Goal: Feedback & Contribution: Leave review/rating

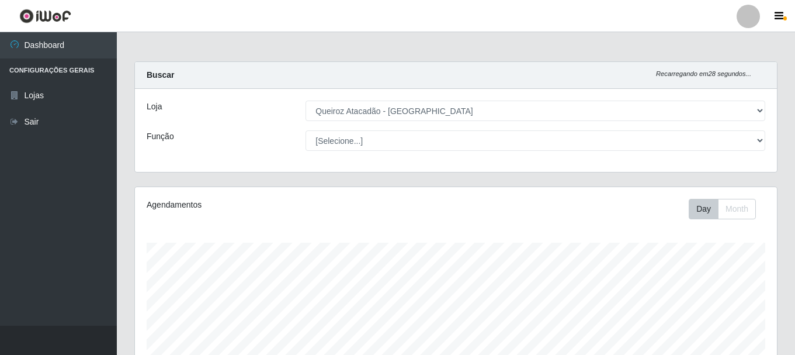
select select "464"
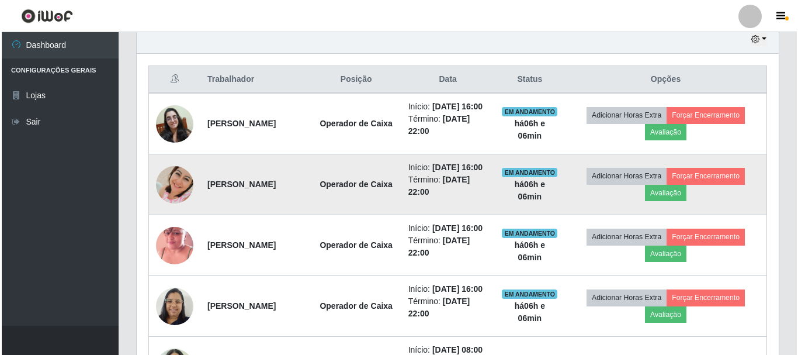
scroll to position [476, 0]
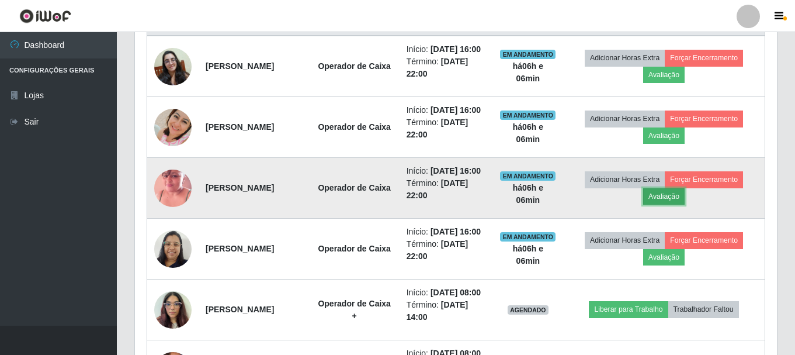
click at [668, 205] on button "Avaliação" at bounding box center [664, 196] width 41 height 16
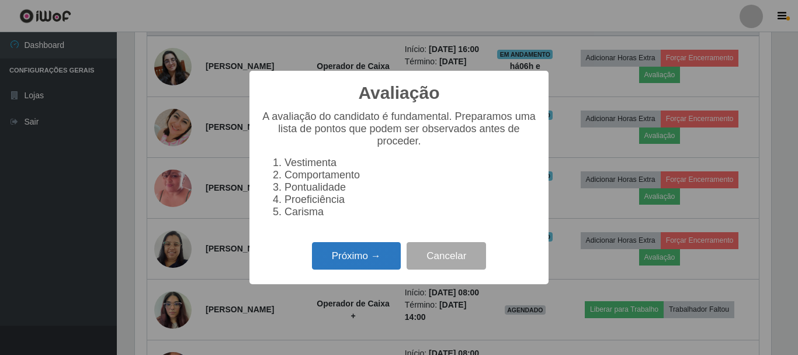
click at [369, 250] on button "Próximo →" at bounding box center [356, 255] width 89 height 27
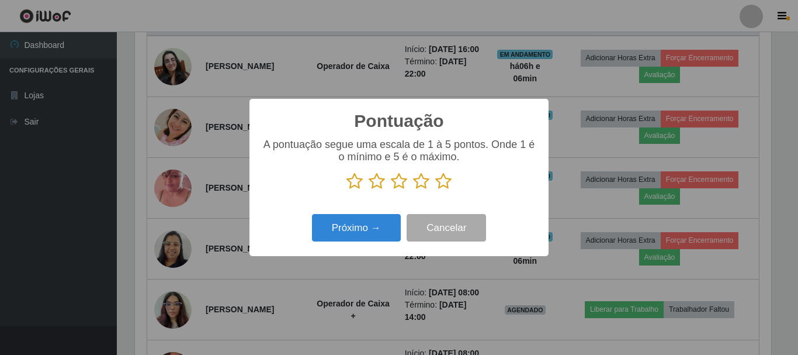
click at [444, 181] on icon at bounding box center [443, 181] width 16 height 18
click at [435, 190] on input "radio" at bounding box center [435, 190] width 0 height 0
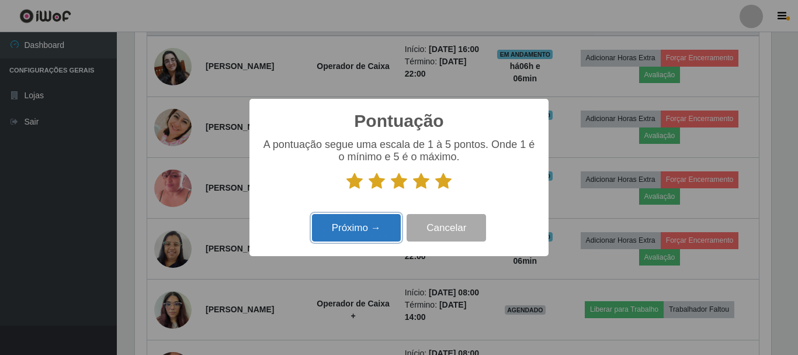
click at [360, 231] on button "Próximo →" at bounding box center [356, 227] width 89 height 27
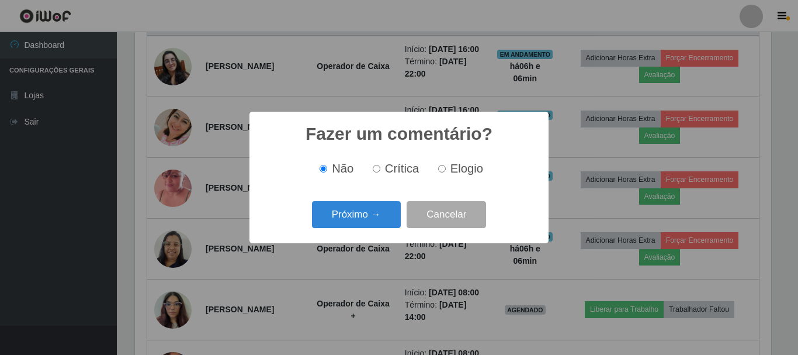
click at [451, 166] on span "Elogio" at bounding box center [467, 168] width 33 height 13
click at [446, 166] on input "Elogio" at bounding box center [442, 169] width 8 height 8
radio input "true"
click at [341, 207] on button "Próximo →" at bounding box center [356, 214] width 89 height 27
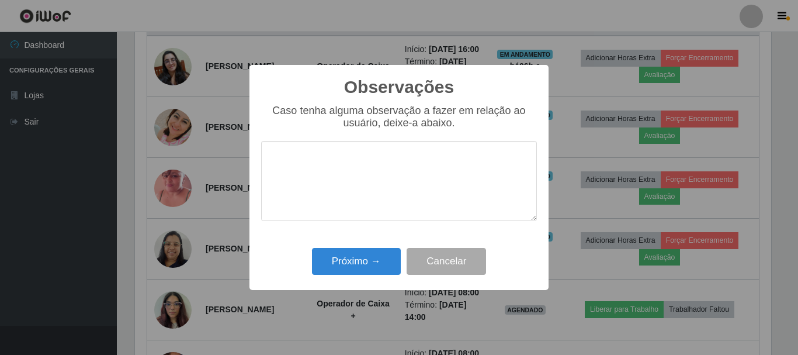
click at [346, 182] on textarea at bounding box center [399, 181] width 276 height 80
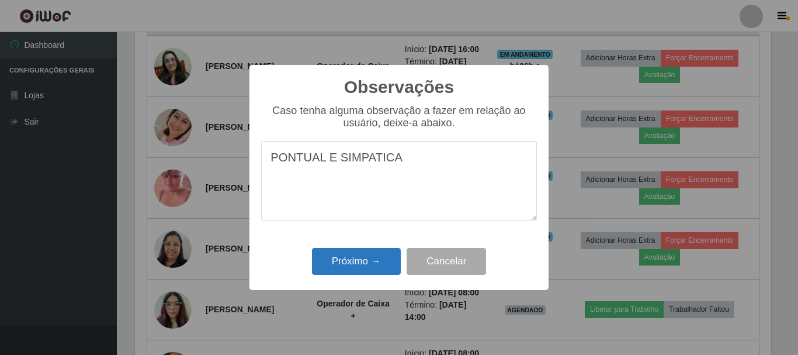
type textarea "PONTUAL E SIMPATICA"
click at [375, 264] on button "Próximo →" at bounding box center [356, 261] width 89 height 27
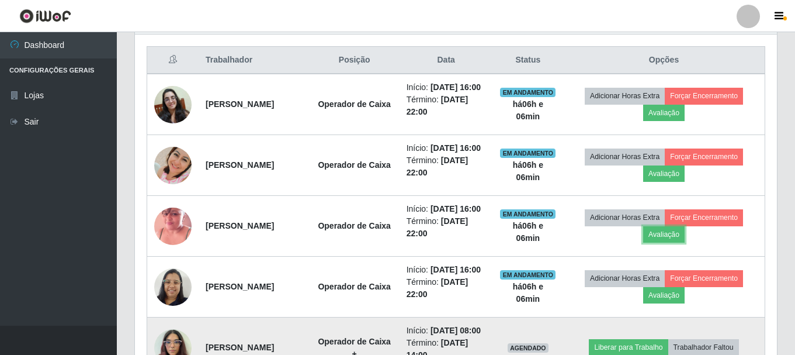
scroll to position [418, 0]
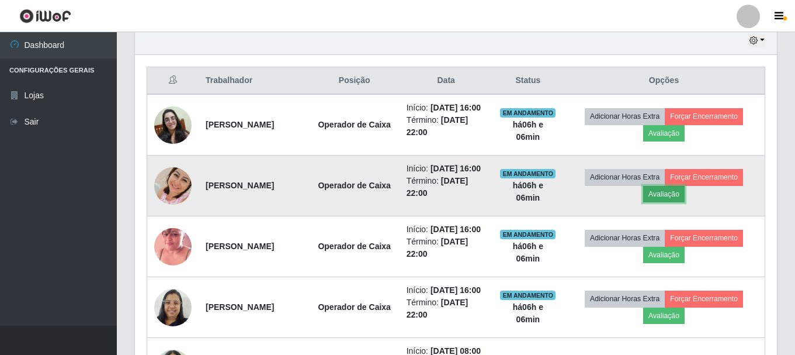
click at [680, 202] on button "Avaliação" at bounding box center [664, 194] width 41 height 16
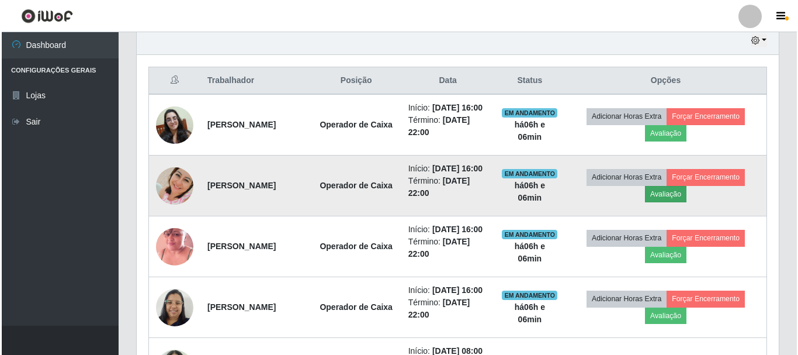
scroll to position [243, 636]
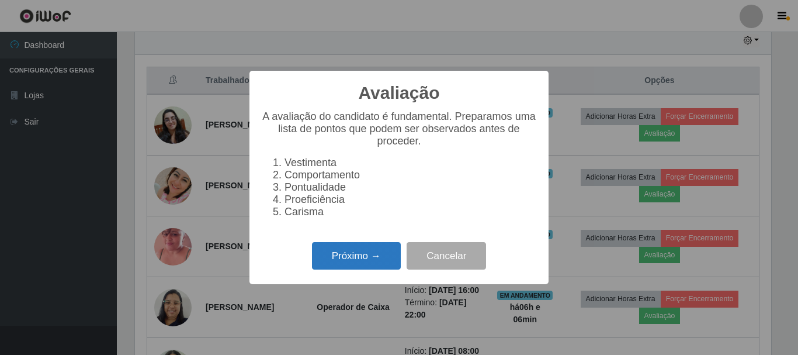
click at [390, 258] on button "Próximo →" at bounding box center [356, 255] width 89 height 27
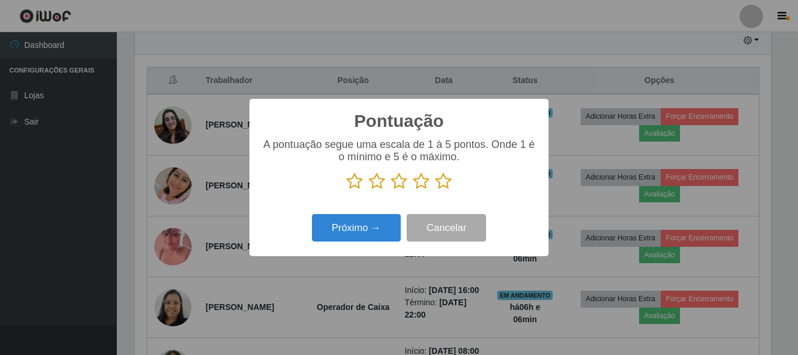
click at [442, 181] on icon at bounding box center [443, 181] width 16 height 18
click at [435, 190] on input "radio" at bounding box center [435, 190] width 0 height 0
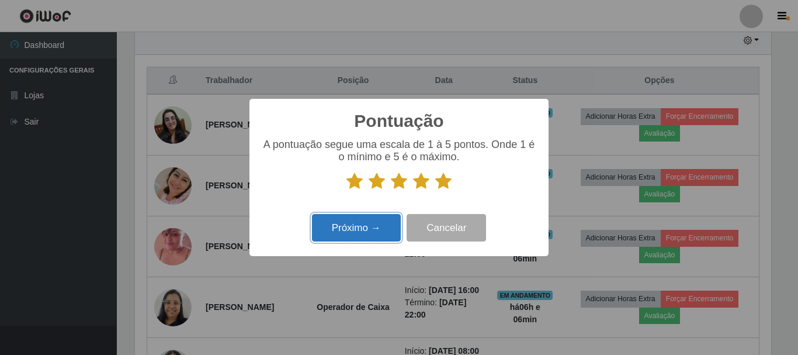
click at [362, 232] on button "Próximo →" at bounding box center [356, 227] width 89 height 27
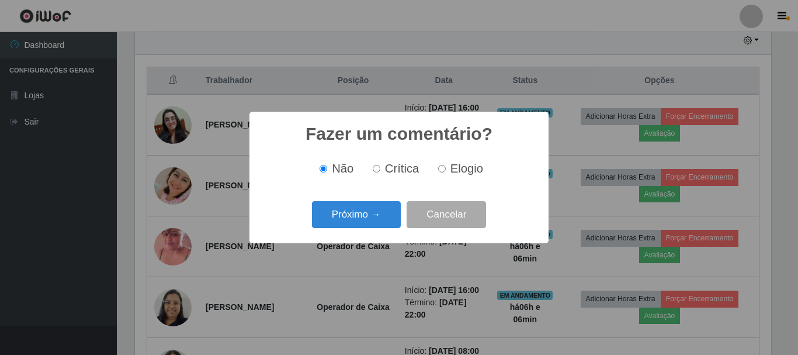
click at [441, 168] on input "Elogio" at bounding box center [442, 169] width 8 height 8
radio input "true"
click at [377, 209] on button "Próximo →" at bounding box center [356, 214] width 89 height 27
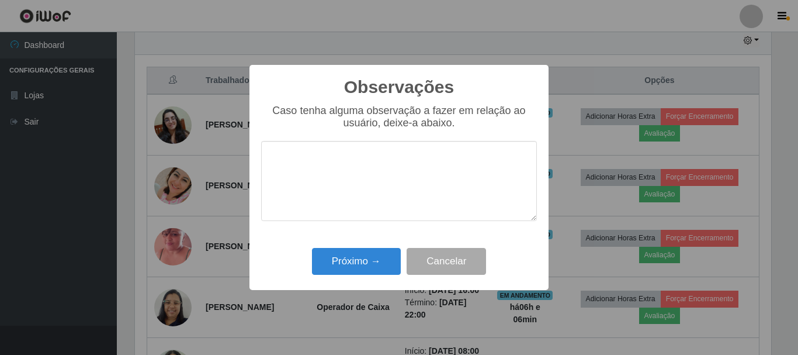
click at [392, 178] on textarea at bounding box center [399, 181] width 276 height 80
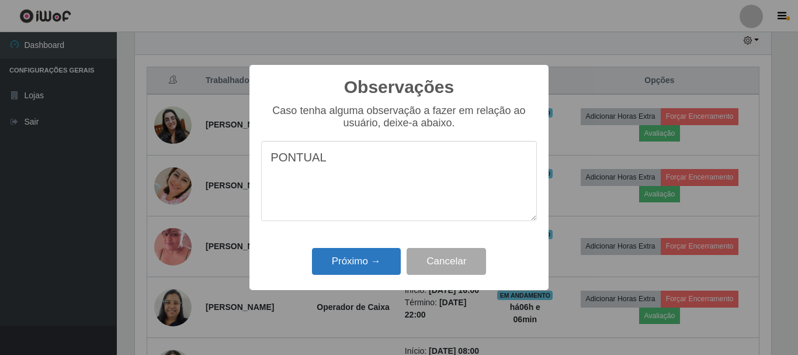
type textarea "PONTUAL"
click at [355, 257] on button "Próximo →" at bounding box center [356, 261] width 89 height 27
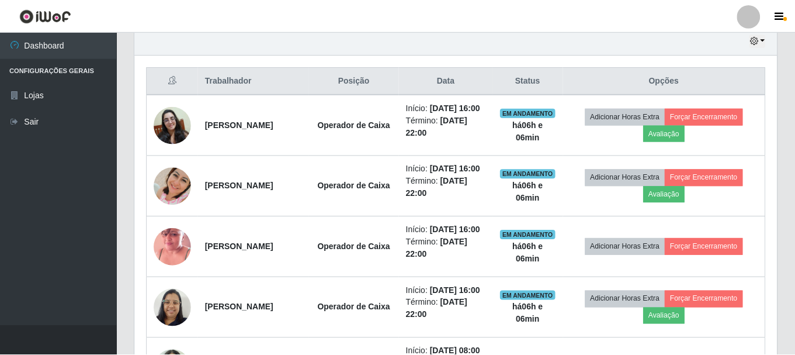
scroll to position [243, 642]
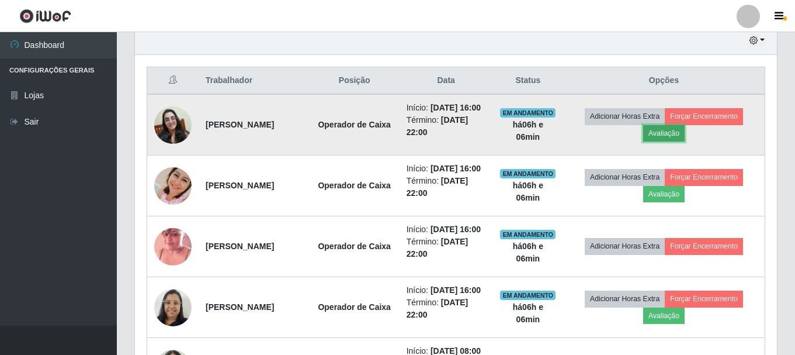
click at [685, 140] on button "Avaliação" at bounding box center [664, 133] width 41 height 16
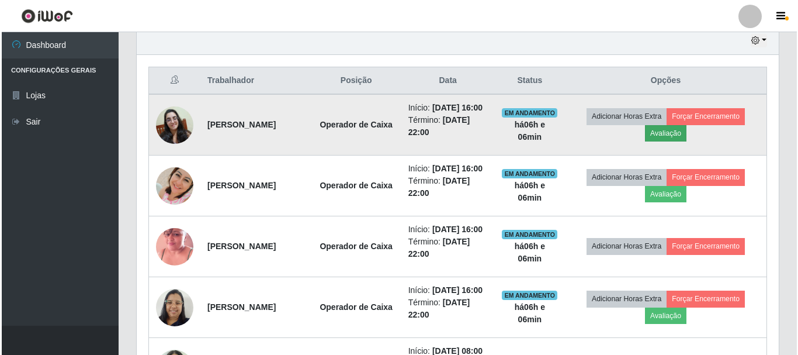
scroll to position [243, 636]
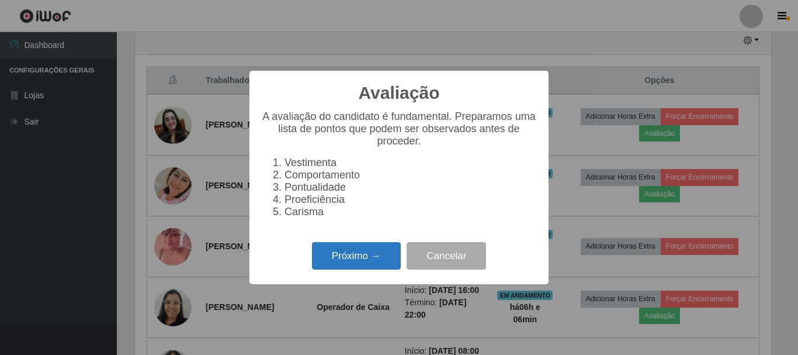
click at [318, 264] on button "Próximo →" at bounding box center [356, 255] width 89 height 27
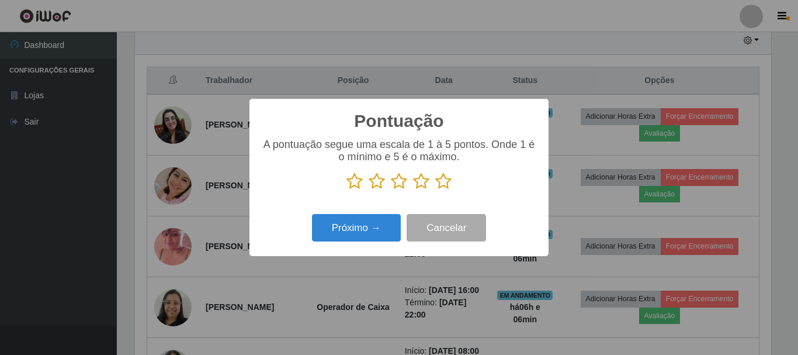
scroll to position [584226, 583832]
click at [440, 186] on icon at bounding box center [443, 181] width 16 height 18
click at [435, 190] on input "radio" at bounding box center [435, 190] width 0 height 0
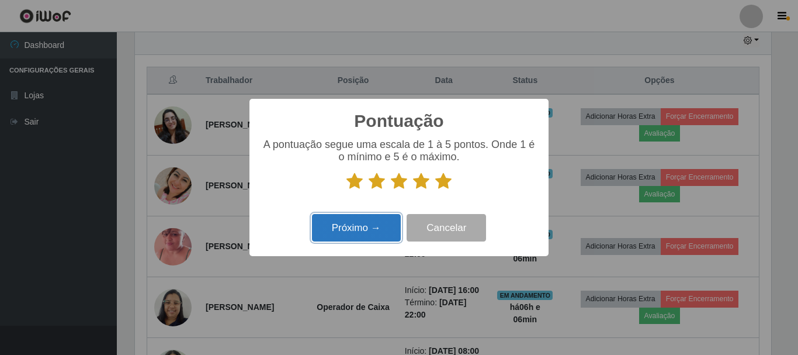
click at [374, 217] on button "Próximo →" at bounding box center [356, 227] width 89 height 27
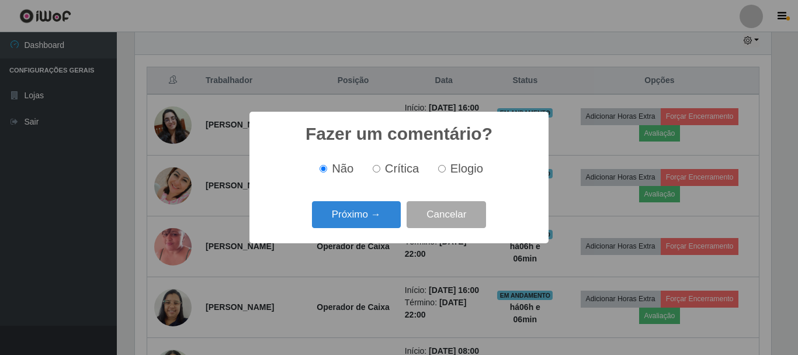
click at [441, 172] on input "Elogio" at bounding box center [442, 169] width 8 height 8
radio input "true"
click at [368, 219] on button "Próximo →" at bounding box center [356, 214] width 89 height 27
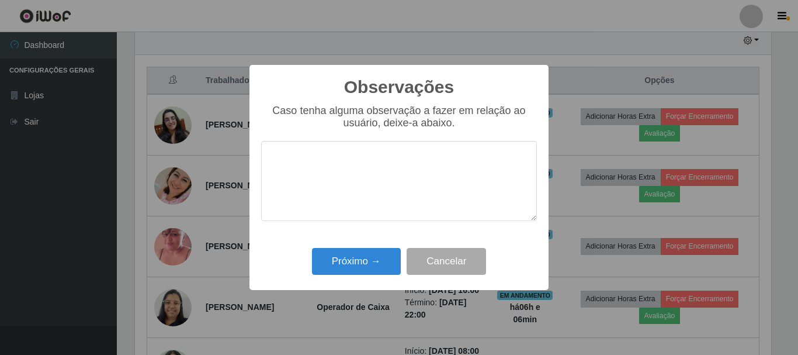
click at [375, 181] on textarea at bounding box center [399, 181] width 276 height 80
type textarea "PONTUAL"
click at [348, 269] on button "Próximo →" at bounding box center [356, 261] width 89 height 27
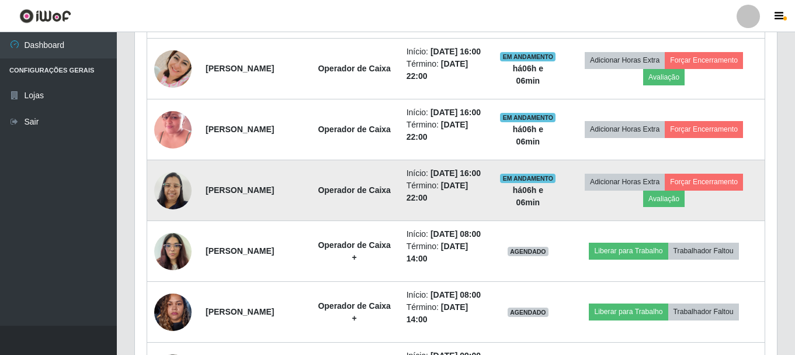
scroll to position [476, 0]
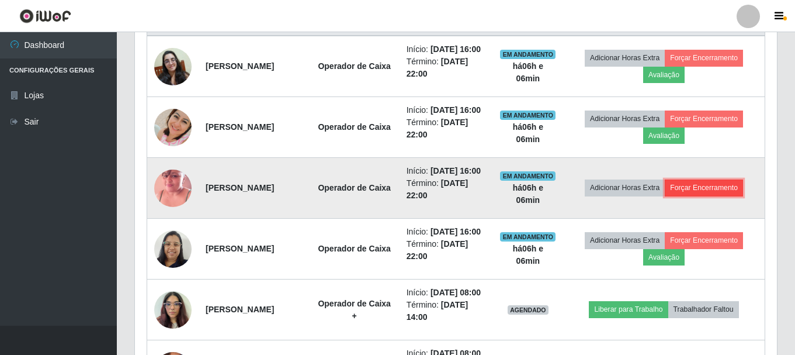
click at [704, 196] on button "Forçar Encerramento" at bounding box center [704, 187] width 78 height 16
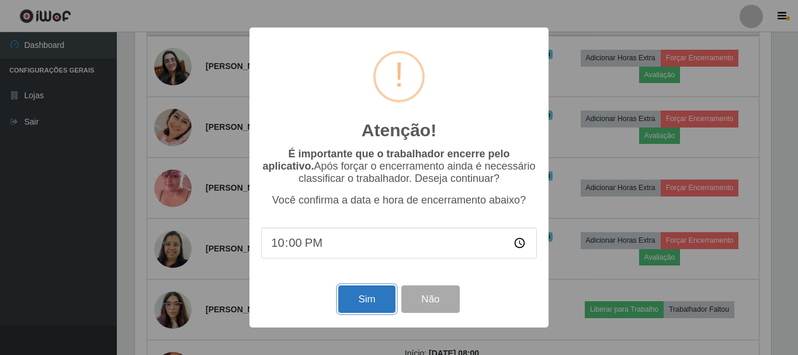
click at [366, 306] on button "Sim" at bounding box center [366, 298] width 57 height 27
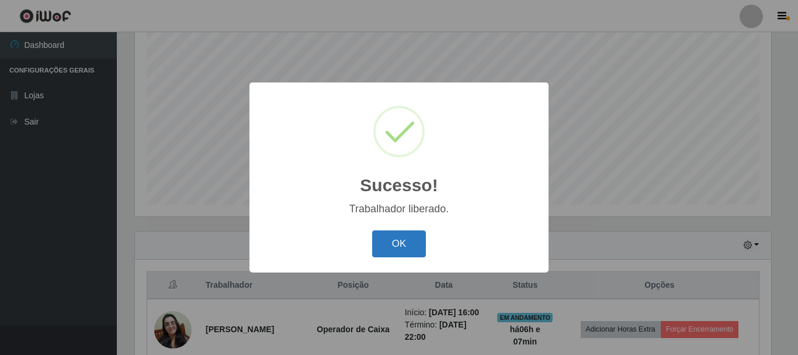
click at [399, 240] on button "OK" at bounding box center [399, 243] width 54 height 27
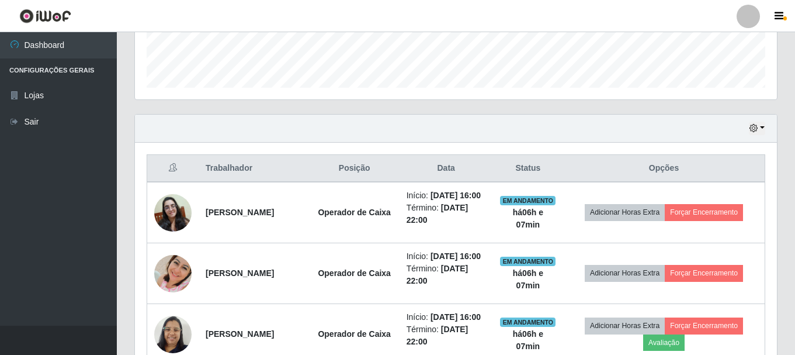
scroll to position [447, 0]
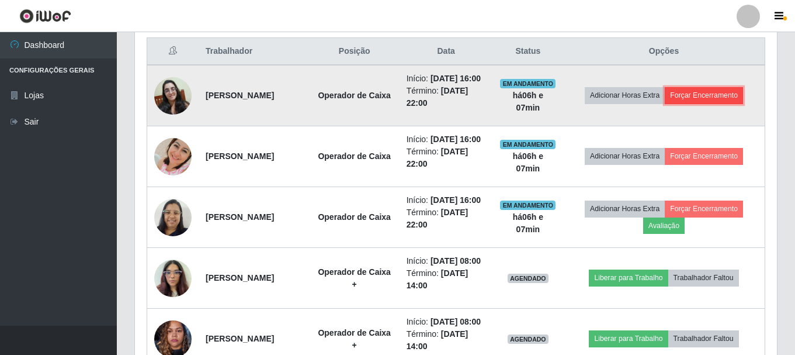
click at [729, 101] on button "Forçar Encerramento" at bounding box center [704, 95] width 78 height 16
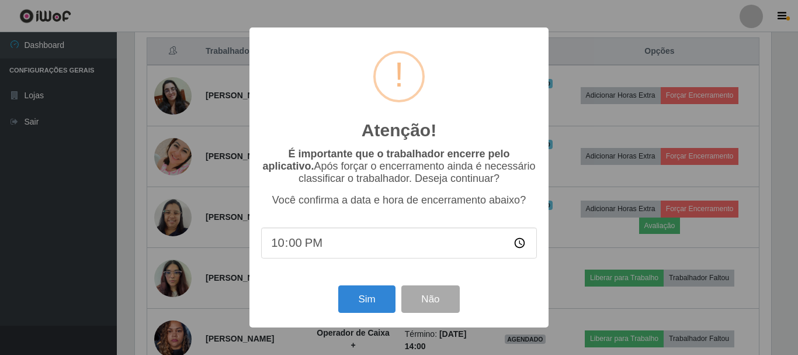
click at [749, 49] on div "Atenção! × É importante que o trabalhador encerre pelo aplicativo. Após forçar …" at bounding box center [399, 177] width 798 height 355
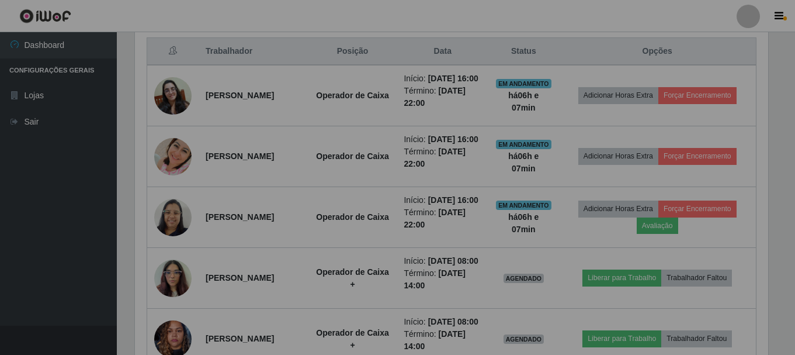
scroll to position [0, 0]
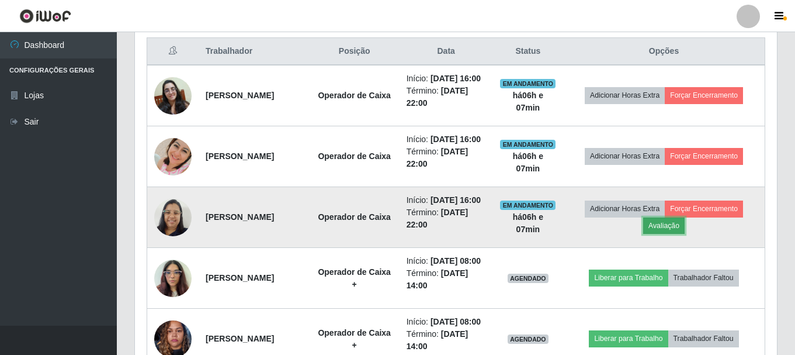
click at [682, 234] on button "Avaliação" at bounding box center [664, 225] width 41 height 16
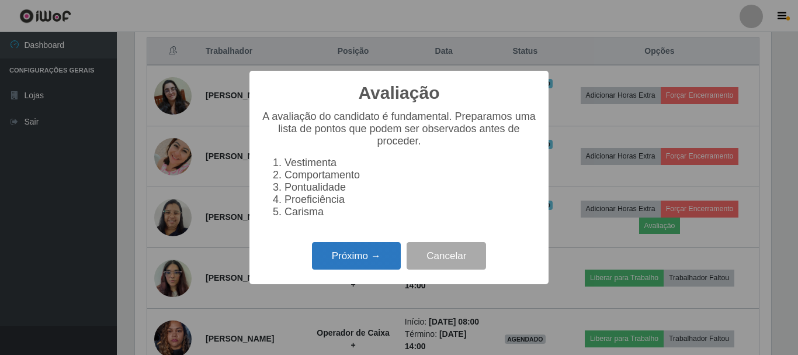
click at [362, 255] on button "Próximo →" at bounding box center [356, 255] width 89 height 27
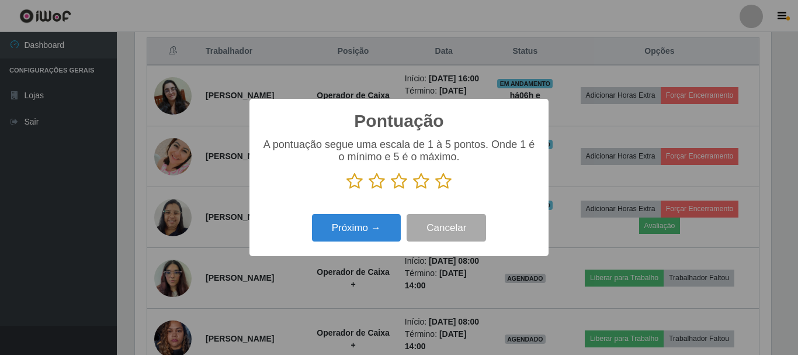
click at [443, 182] on icon at bounding box center [443, 181] width 16 height 18
click at [435, 190] on input "radio" at bounding box center [435, 190] width 0 height 0
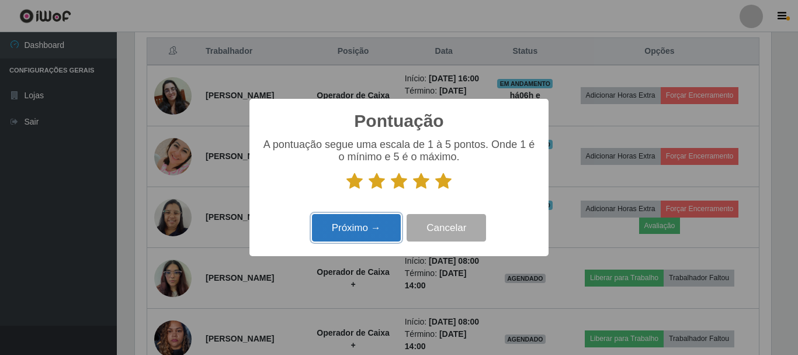
click at [393, 223] on button "Próximo →" at bounding box center [356, 227] width 89 height 27
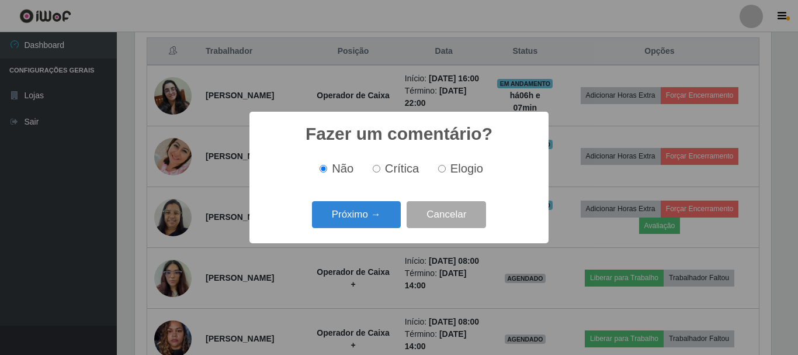
click at [442, 171] on input "Elogio" at bounding box center [442, 169] width 8 height 8
radio input "true"
click at [367, 217] on button "Próximo →" at bounding box center [356, 214] width 89 height 27
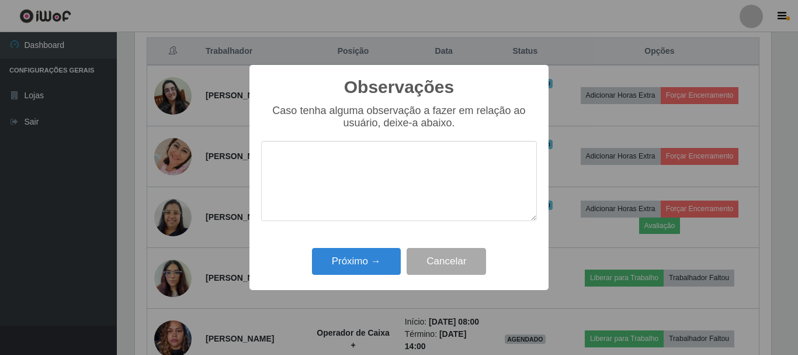
click at [383, 182] on textarea at bounding box center [399, 181] width 276 height 80
type textarea "PONTUAL"
click at [347, 264] on button "Próximo →" at bounding box center [356, 261] width 89 height 27
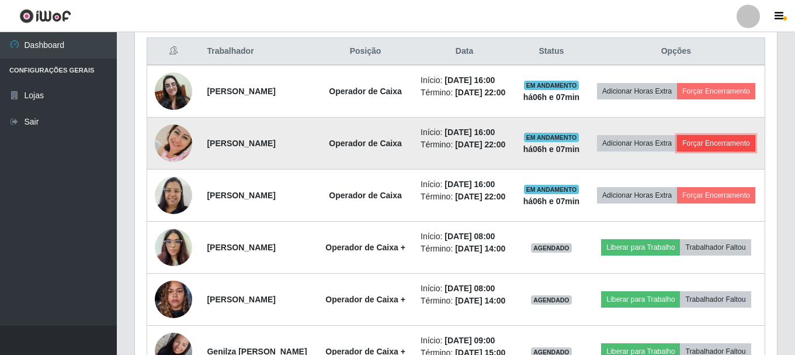
click at [692, 151] on button "Forçar Encerramento" at bounding box center [716, 143] width 78 height 16
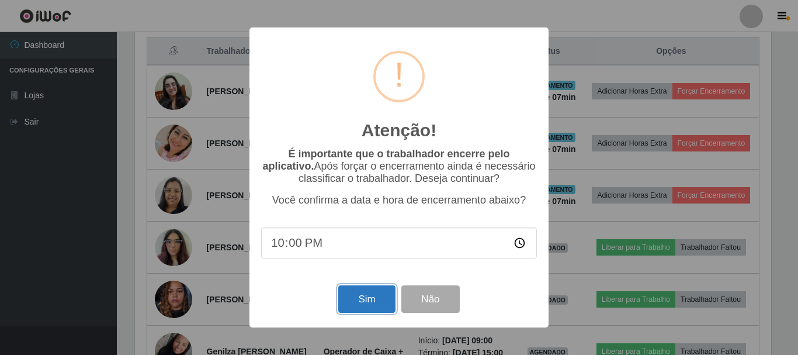
click at [392, 299] on button "Sim" at bounding box center [366, 298] width 57 height 27
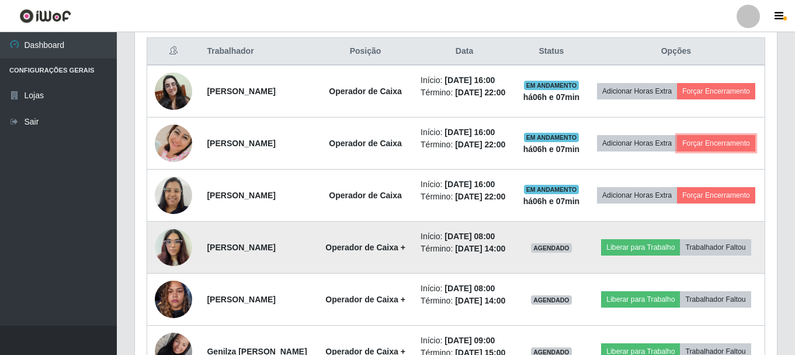
scroll to position [243, 642]
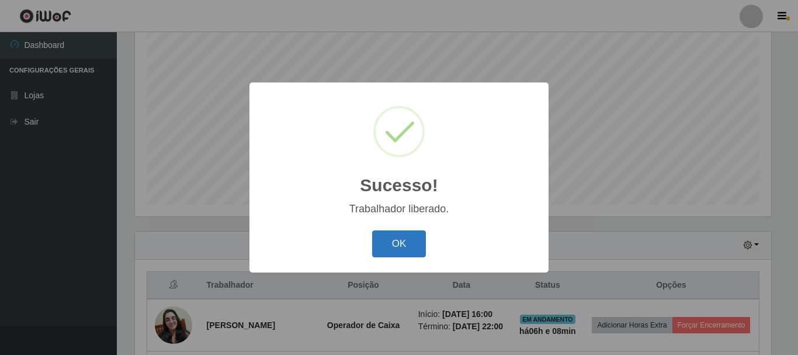
click at [396, 234] on button "OK" at bounding box center [399, 243] width 54 height 27
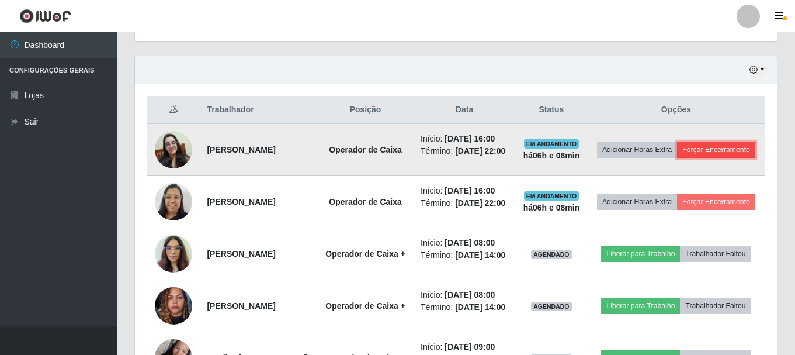
click at [677, 158] on button "Forçar Encerramento" at bounding box center [716, 149] width 78 height 16
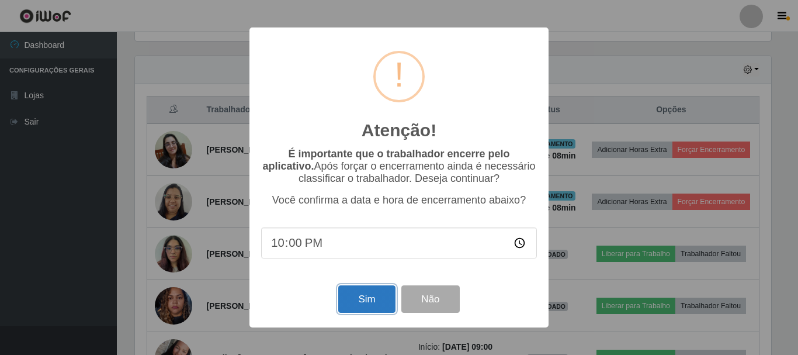
click at [367, 303] on button "Sim" at bounding box center [366, 298] width 57 height 27
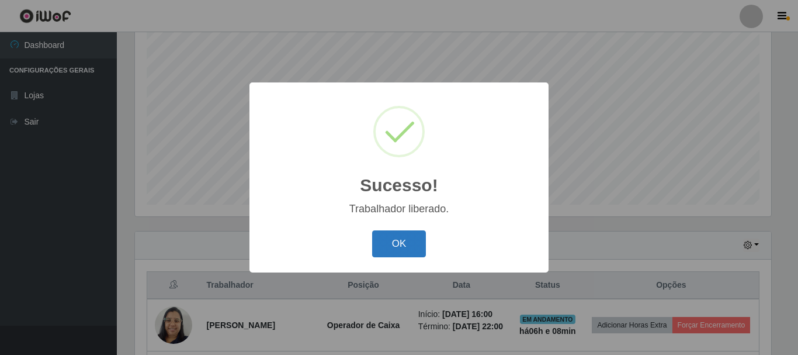
click at [417, 245] on button "OK" at bounding box center [399, 243] width 54 height 27
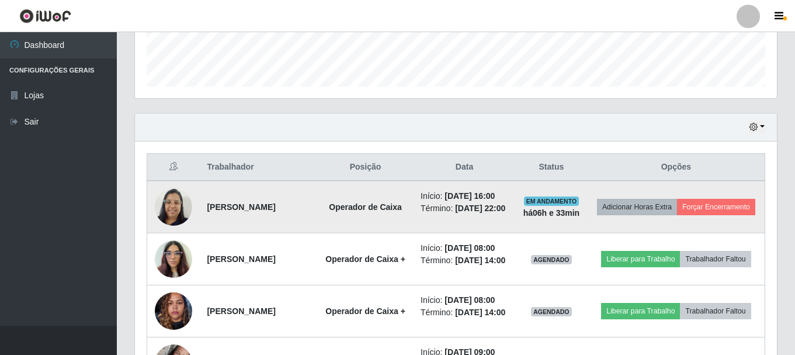
scroll to position [418, 0]
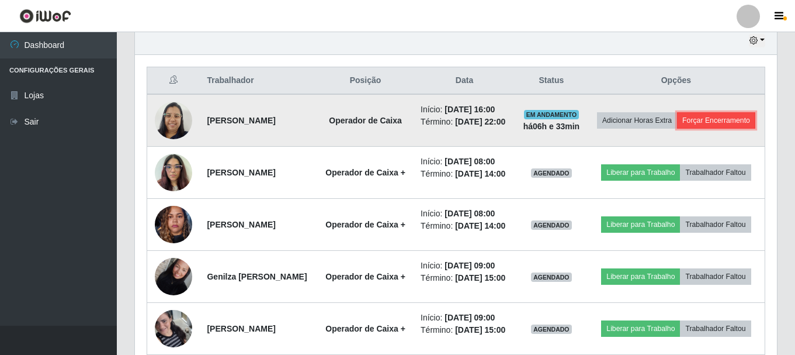
click at [677, 129] on button "Forçar Encerramento" at bounding box center [716, 120] width 78 height 16
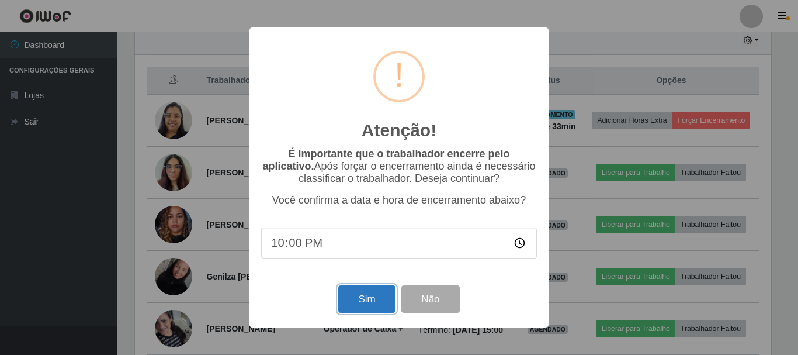
click at [368, 308] on button "Sim" at bounding box center [366, 298] width 57 height 27
